Goal: Transaction & Acquisition: Purchase product/service

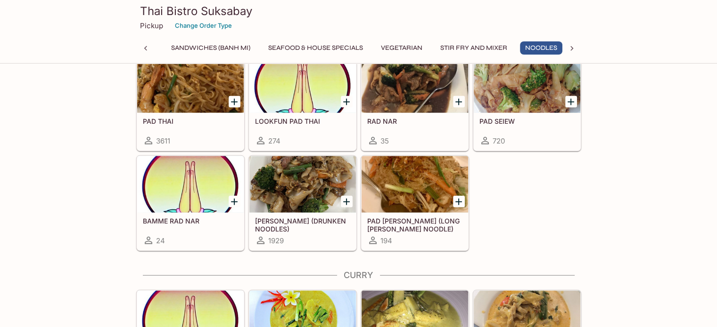
scroll to position [0, 232]
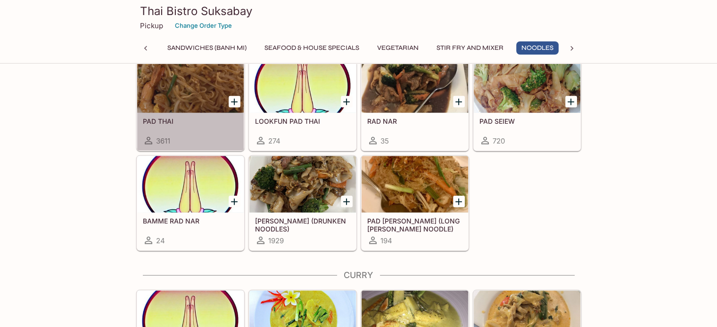
click at [188, 77] on div at bounding box center [190, 85] width 106 height 57
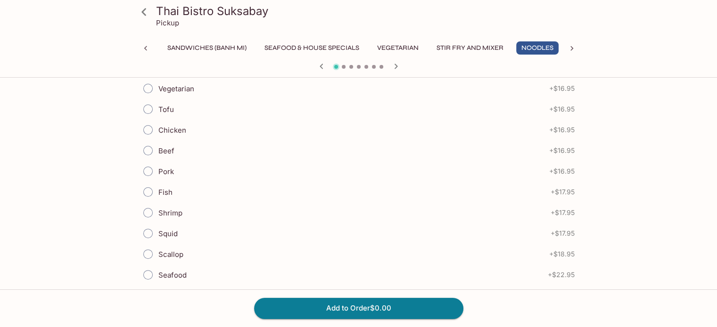
scroll to position [141, 0]
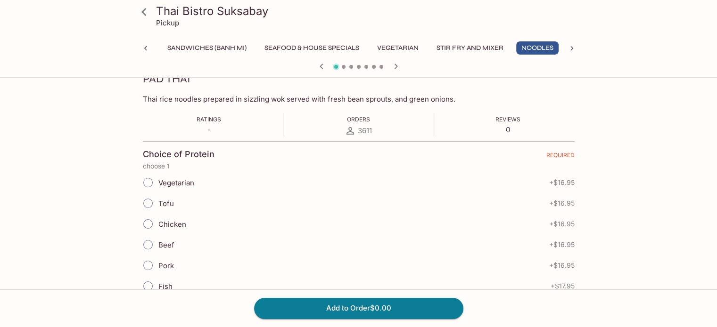
click at [172, 224] on span "Chicken" at bounding box center [172, 224] width 28 height 9
click at [158, 224] on input "Chicken" at bounding box center [148, 224] width 20 height 20
radio input "true"
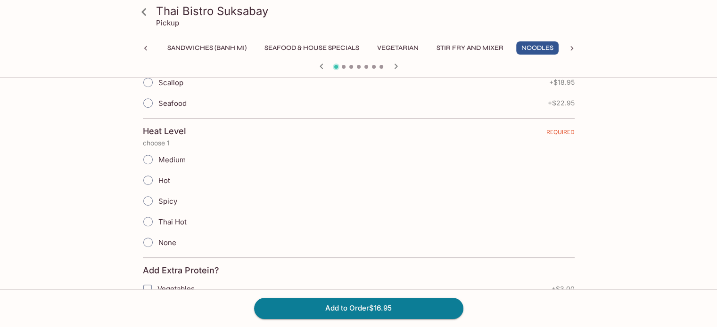
scroll to position [424, 0]
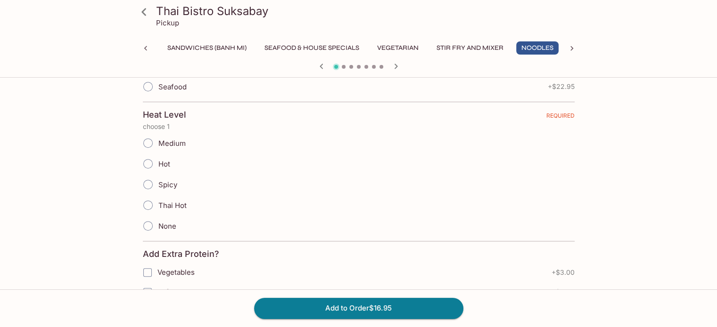
click at [165, 139] on span "Medium" at bounding box center [171, 143] width 27 height 9
click at [158, 137] on input "Medium" at bounding box center [148, 143] width 20 height 20
radio input "true"
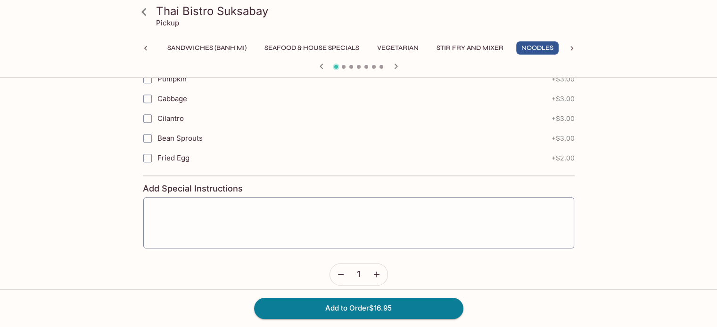
scroll to position [1090, 0]
click at [364, 308] on button "Add to Order $16.95" at bounding box center [358, 308] width 209 height 21
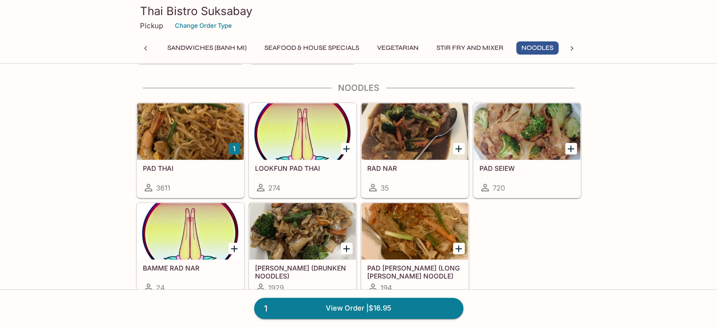
click at [202, 117] on div at bounding box center [190, 132] width 106 height 57
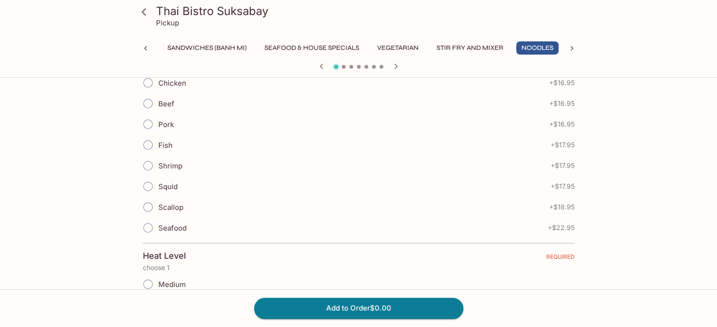
click at [168, 164] on span "Shrimp" at bounding box center [170, 166] width 24 height 9
click at [158, 164] on input "Shrimp" at bounding box center [148, 166] width 20 height 20
radio input "true"
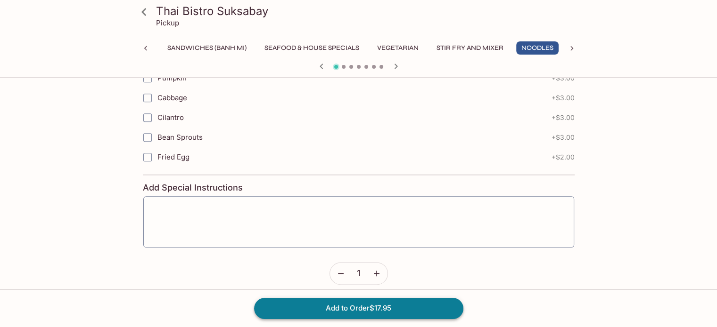
click at [346, 307] on button "Add to Order $17.95" at bounding box center [358, 308] width 209 height 21
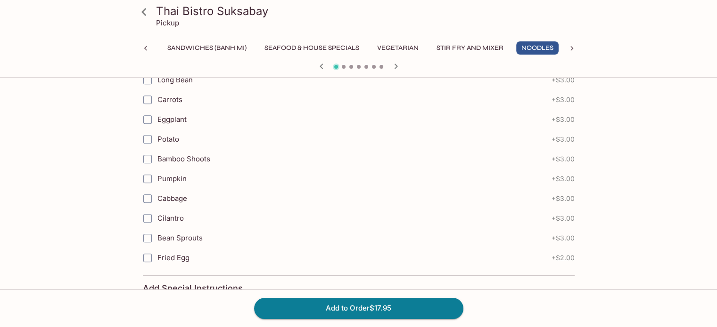
scroll to position [989, 0]
click at [367, 302] on button "Add to Order $17.95" at bounding box center [358, 308] width 209 height 21
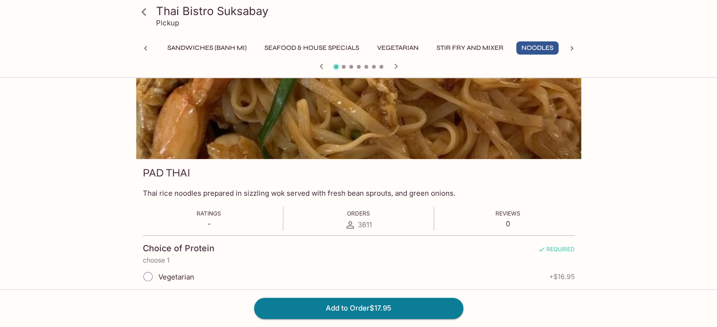
scroll to position [0, 0]
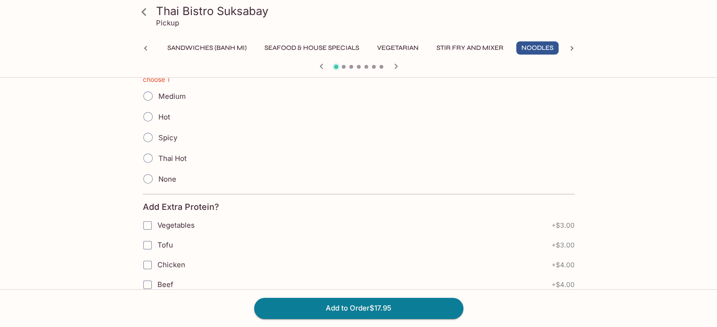
click at [157, 178] on span at bounding box center [148, 179] width 21 height 21
click at [157, 178] on input "None" at bounding box center [148, 179] width 20 height 20
radio input "true"
click at [345, 310] on button "Add to Order $17.95" at bounding box center [358, 308] width 209 height 21
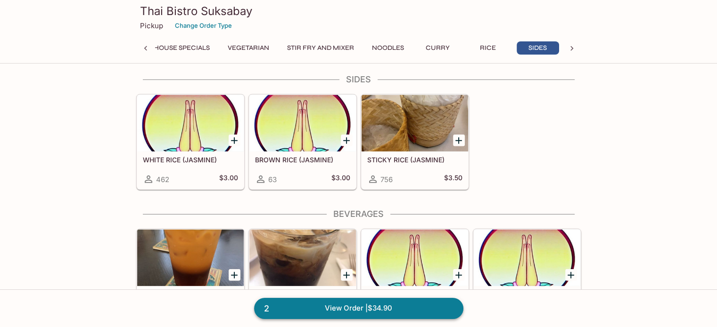
click at [303, 308] on link "2 View Order | $34.90" at bounding box center [358, 308] width 209 height 21
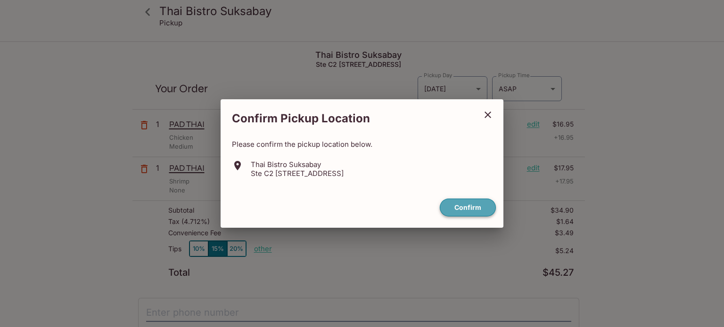
click at [471, 209] on button "Confirm" at bounding box center [468, 208] width 56 height 18
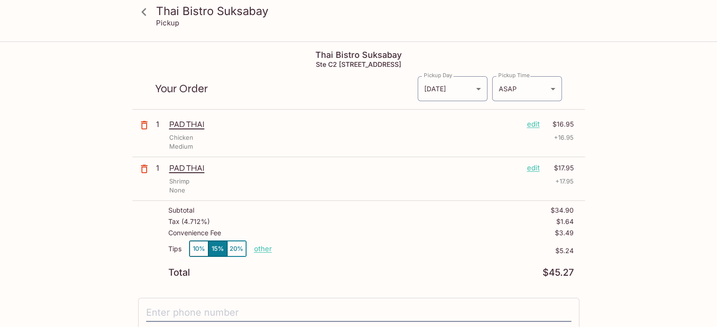
click at [535, 125] on p "edit" at bounding box center [533, 124] width 13 height 10
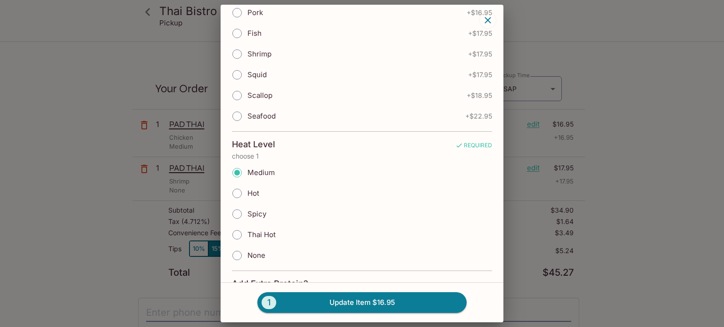
click at [256, 251] on span "None" at bounding box center [256, 255] width 18 height 9
click at [247, 249] on input "None" at bounding box center [237, 256] width 20 height 20
radio input "true"
click at [343, 300] on button "1 Update Item $16.95" at bounding box center [361, 303] width 209 height 21
radio input "true"
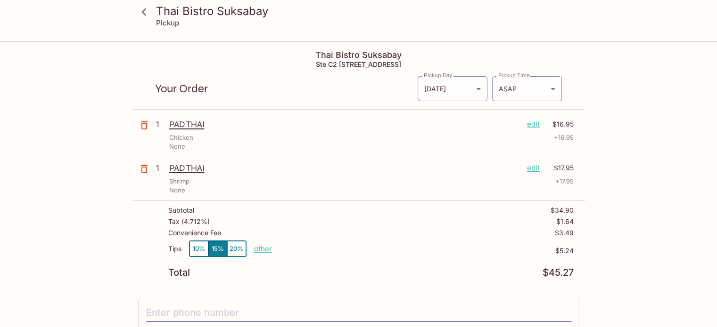
click at [264, 248] on p "other" at bounding box center [263, 249] width 18 height 9
type input "0.00"
click at [146, 6] on icon at bounding box center [144, 12] width 16 height 16
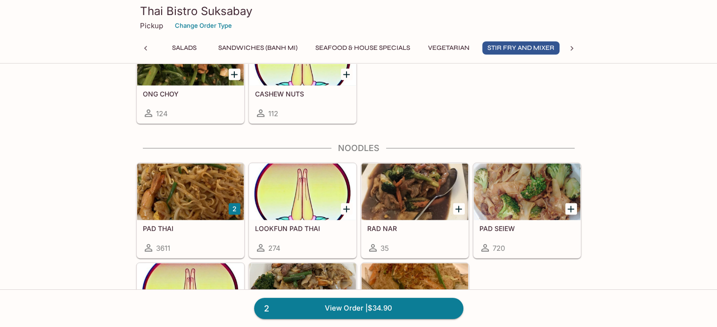
scroll to position [2026, 0]
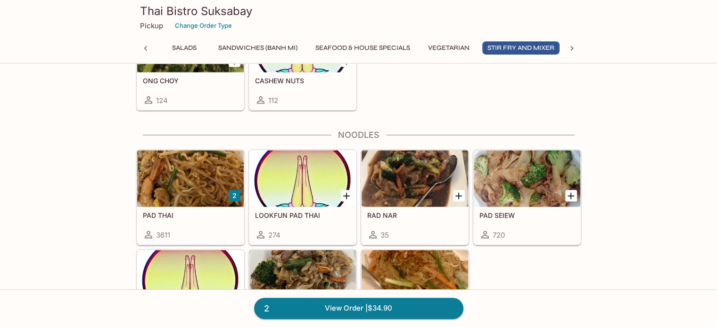
click at [179, 168] on div at bounding box center [190, 179] width 106 height 57
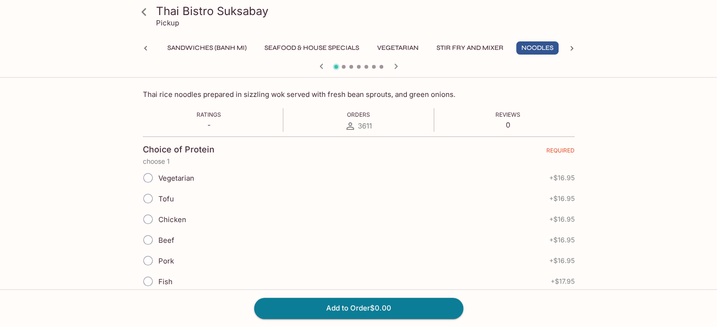
scroll to position [141, 0]
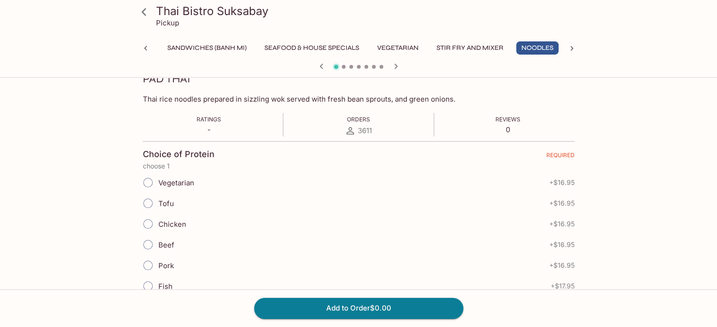
click at [179, 226] on span "Chicken" at bounding box center [172, 224] width 28 height 9
click at [158, 226] on input "Chicken" at bounding box center [148, 224] width 20 height 20
radio input "true"
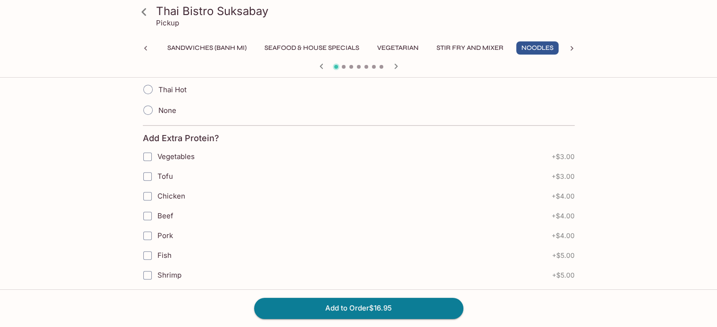
scroll to position [471, 0]
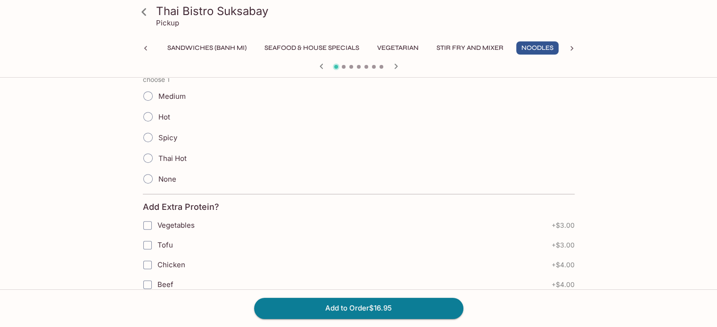
click at [173, 97] on span "Medium" at bounding box center [171, 96] width 27 height 9
click at [158, 97] on input "Medium" at bounding box center [148, 96] width 20 height 20
radio input "true"
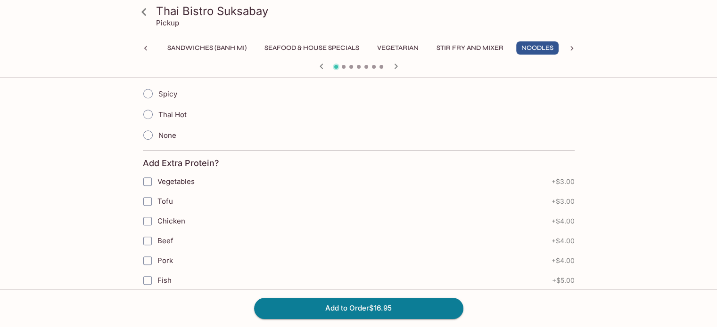
scroll to position [660, 0]
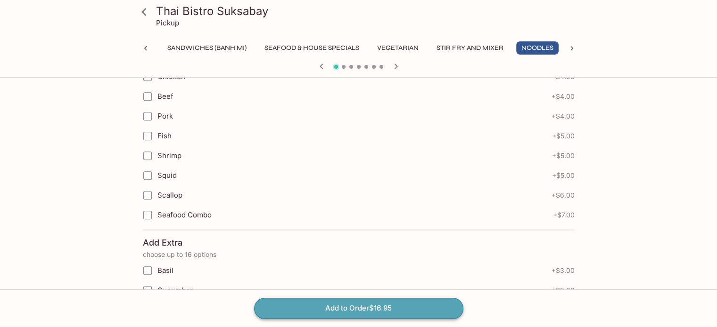
click at [376, 300] on button "Add to Order $16.95" at bounding box center [358, 308] width 209 height 21
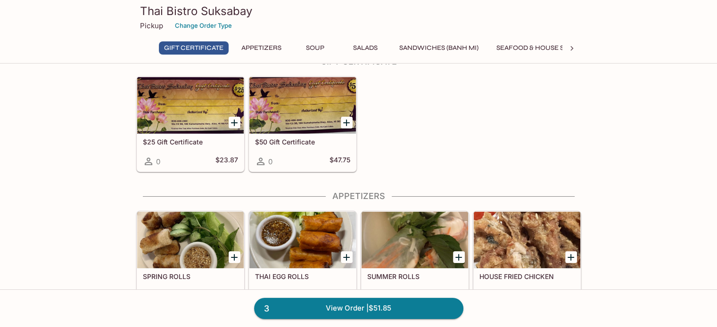
scroll to position [141, 0]
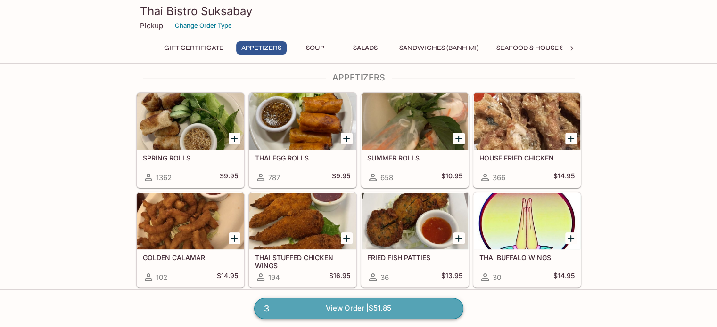
click at [354, 308] on link "3 View Order | $51.85" at bounding box center [358, 308] width 209 height 21
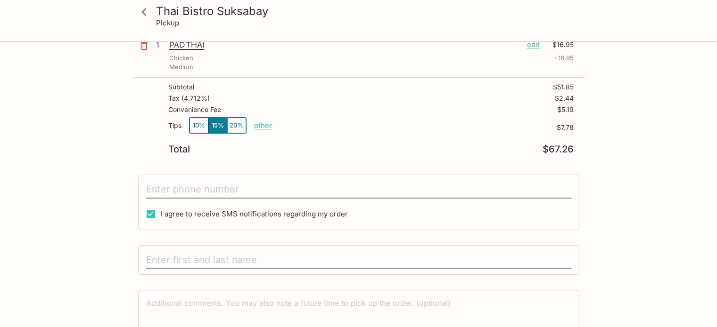
scroll to position [215, 0]
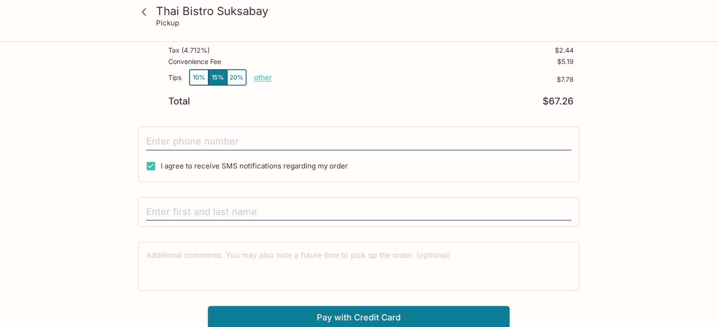
click at [261, 73] on p "other" at bounding box center [263, 77] width 18 height 9
type input "0.00"
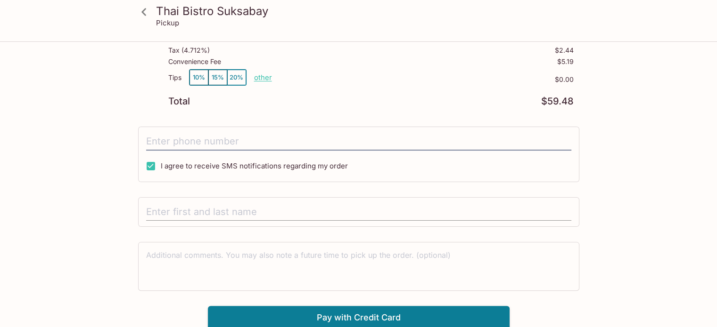
click at [190, 216] on input "text" at bounding box center [358, 213] width 425 height 18
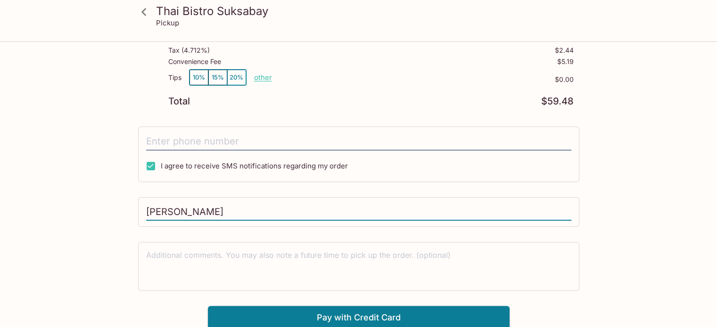
type input "[PERSON_NAME]"
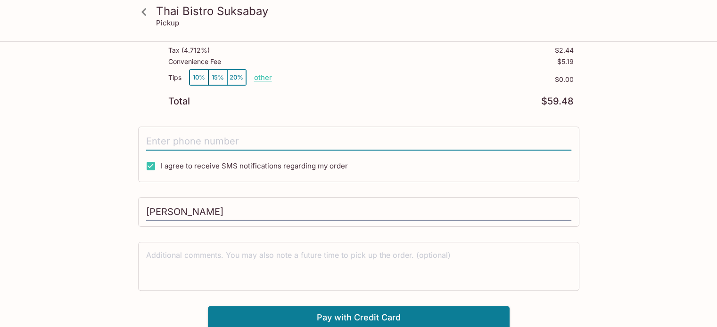
click at [194, 133] on input "tel" at bounding box center [358, 142] width 425 height 18
type input "[PHONE_NUMBER]"
click at [371, 314] on button "Pay with Credit Card" at bounding box center [359, 318] width 302 height 24
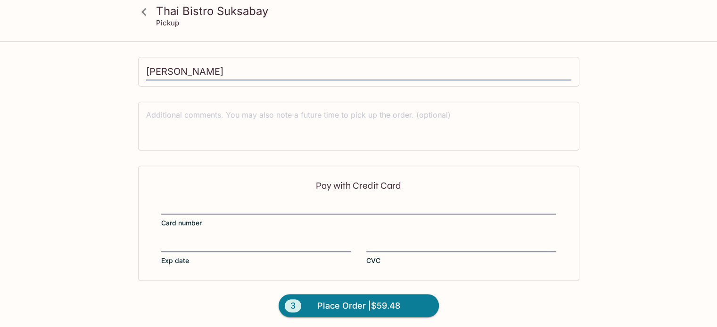
scroll to position [356, 0]
click at [310, 303] on button "3 Place Order | $59.48" at bounding box center [358, 306] width 160 height 24
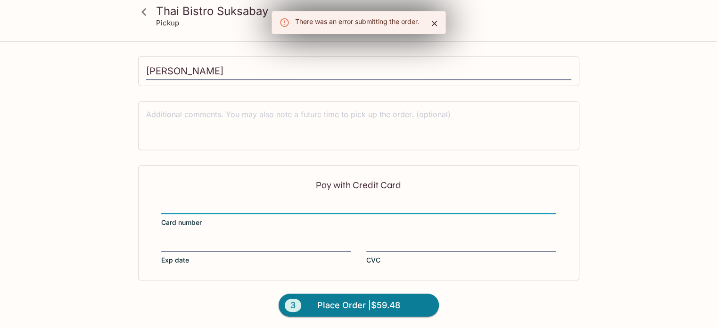
click at [145, 9] on icon at bounding box center [144, 12] width 16 height 16
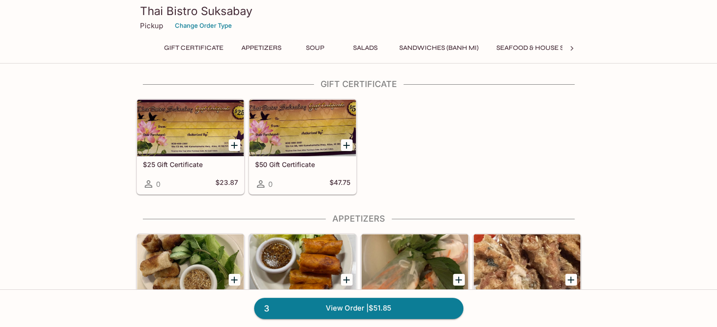
click at [571, 48] on icon at bounding box center [571, 48] width 3 height 5
click at [565, 46] on div at bounding box center [571, 48] width 19 height 14
click at [539, 49] on button "Dessert" at bounding box center [541, 47] width 42 height 13
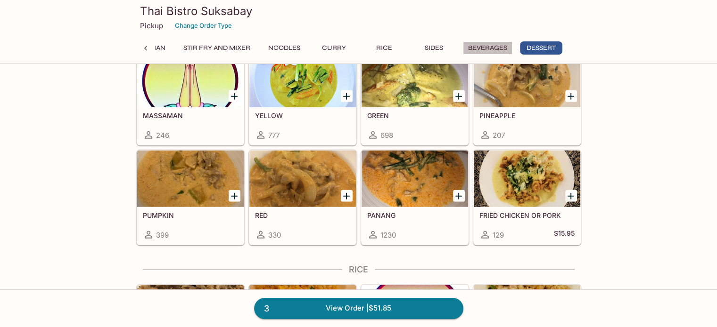
click at [496, 45] on button "Beverages" at bounding box center [487, 47] width 49 height 13
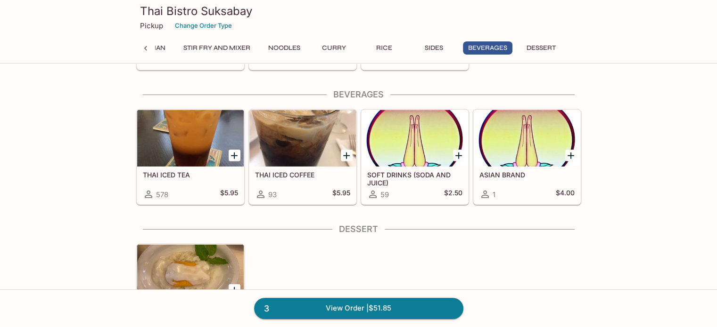
scroll to position [2806, 0]
click at [347, 150] on icon "Add THAI ICED COFFEE" at bounding box center [346, 155] width 11 height 11
click at [362, 306] on link "4 View Order | $57.80" at bounding box center [358, 308] width 209 height 21
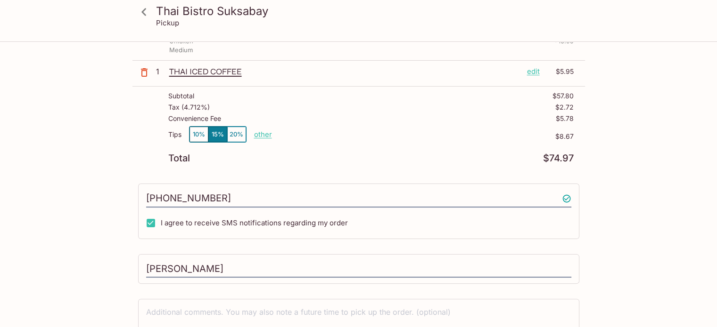
scroll to position [188, 0]
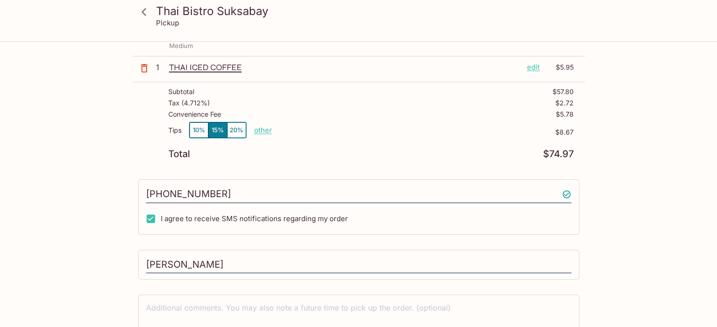
click at [262, 131] on p "other" at bounding box center [263, 130] width 18 height 9
type input "0.00"
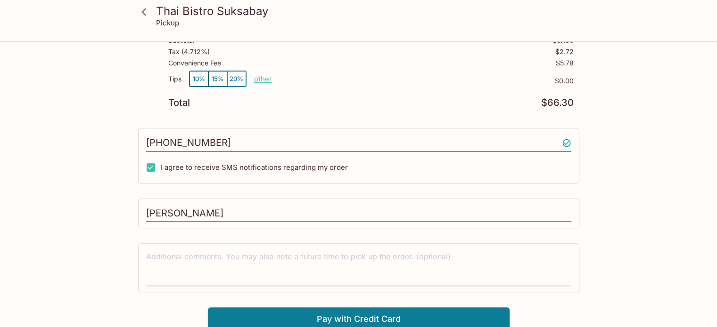
scroll to position [241, 0]
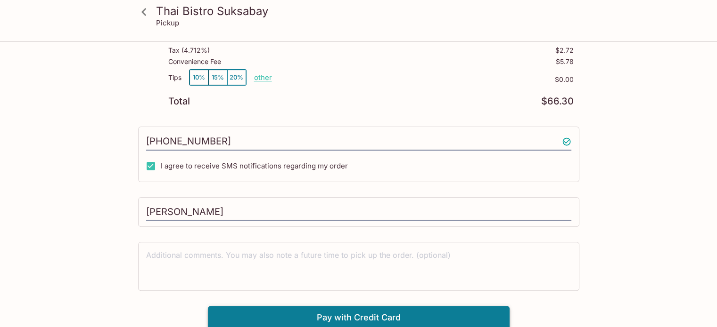
click at [298, 316] on button "Pay with Credit Card" at bounding box center [359, 318] width 302 height 24
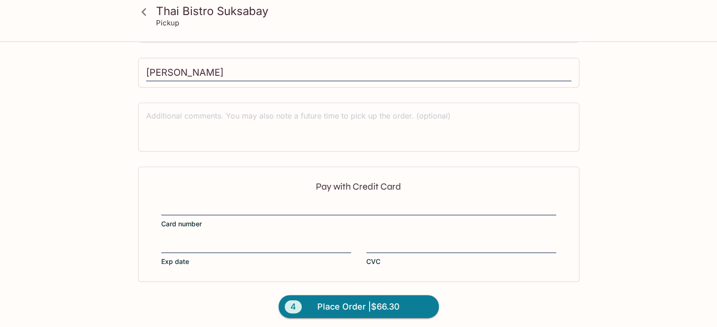
scroll to position [383, 0]
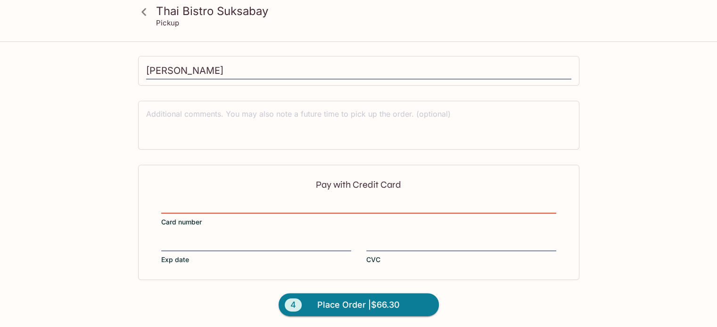
click at [245, 239] on iframe at bounding box center [256, 244] width 190 height 10
click at [354, 301] on span "Place Order | $66.30" at bounding box center [358, 305] width 82 height 15
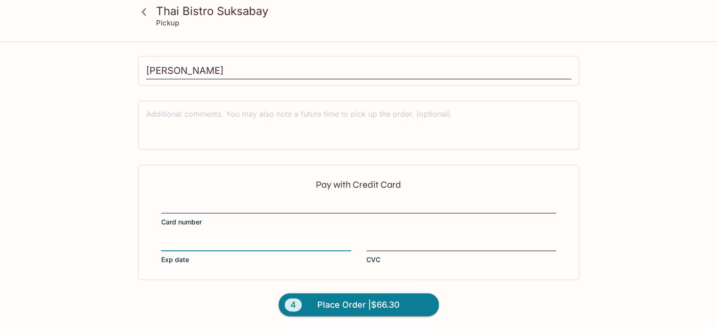
click at [319, 302] on span "Place Order | $66.30" at bounding box center [358, 305] width 82 height 15
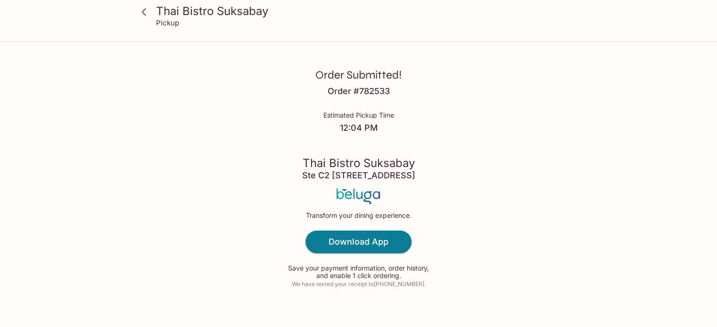
click at [147, 9] on icon at bounding box center [144, 12] width 16 height 16
